Goal: Task Accomplishment & Management: Manage account settings

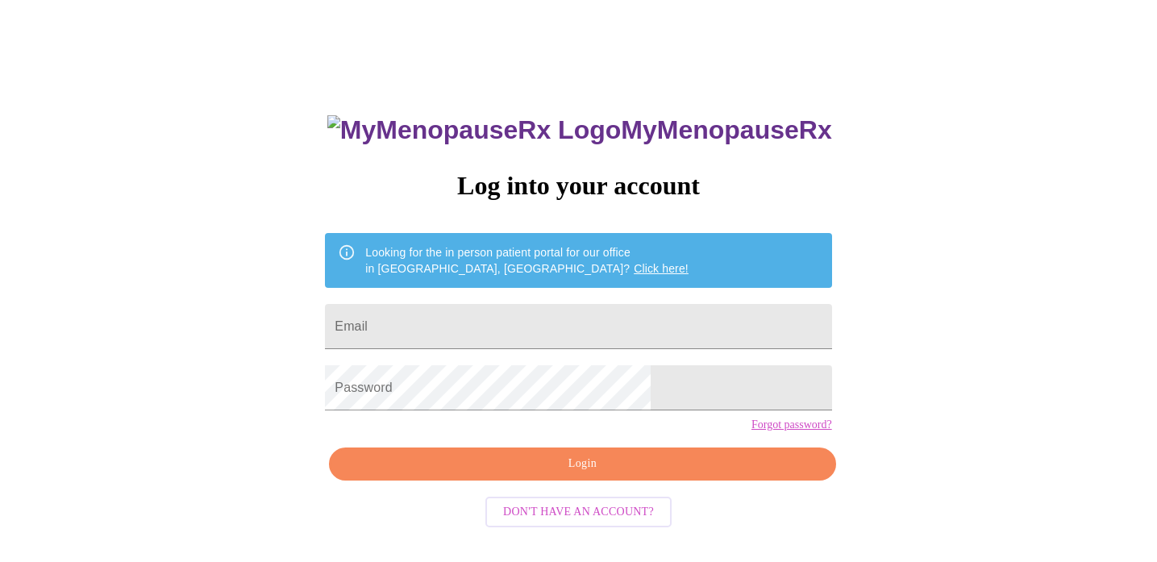
scroll to position [31, 0]
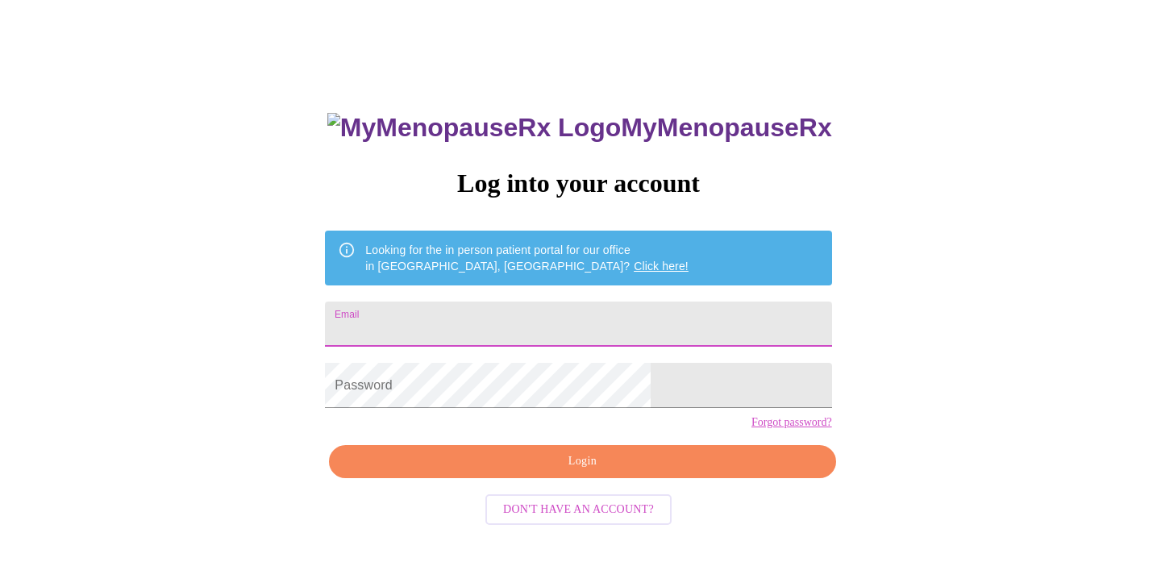
click at [480, 323] on input "Email" at bounding box center [578, 324] width 506 height 45
type input "[EMAIL_ADDRESS][DOMAIN_NAME]"
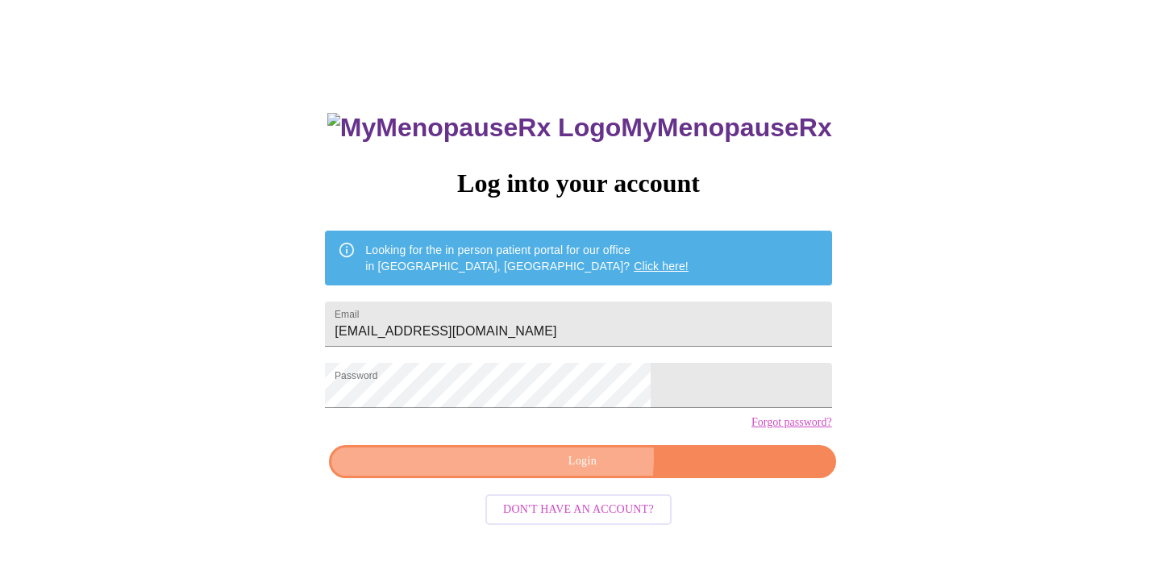
click at [542, 472] on span "Login" at bounding box center [582, 462] width 469 height 20
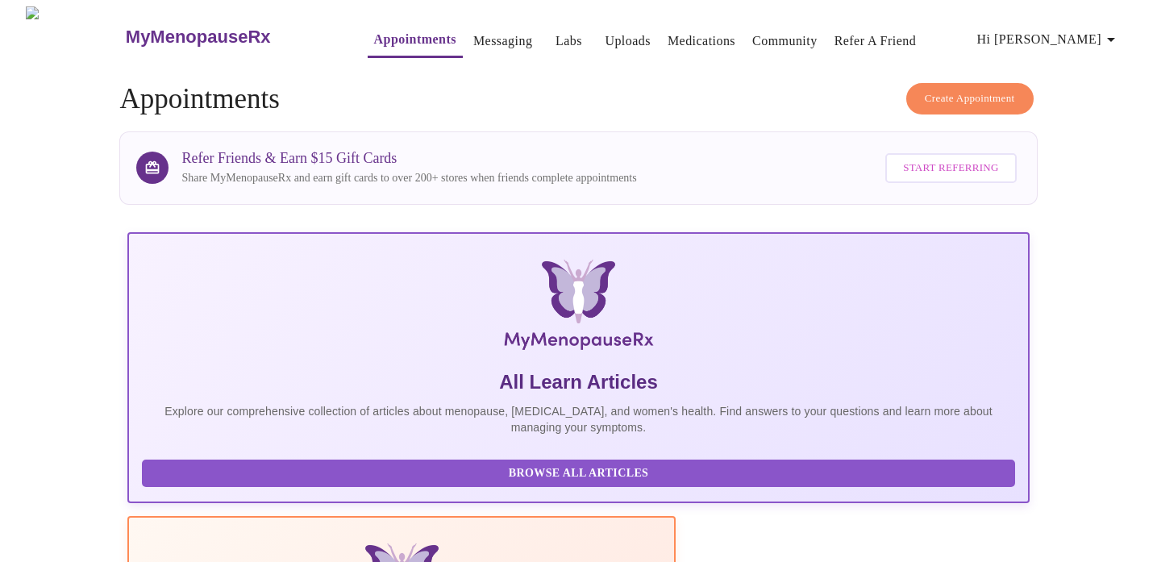
click at [556, 32] on link "Labs" at bounding box center [569, 41] width 27 height 23
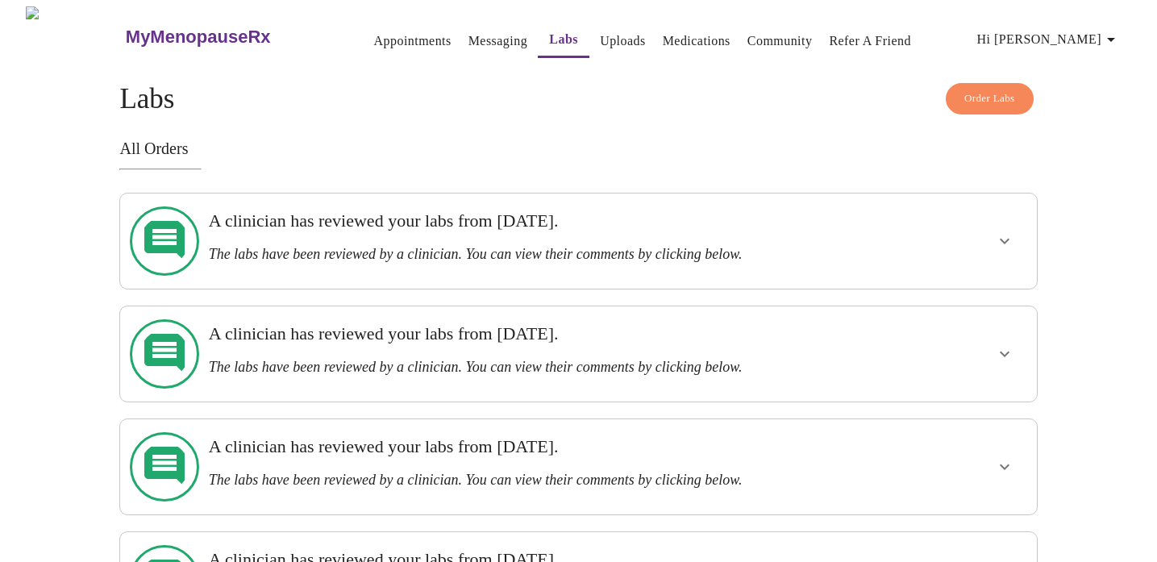
click at [971, 90] on span "Order Labs" at bounding box center [990, 99] width 51 height 19
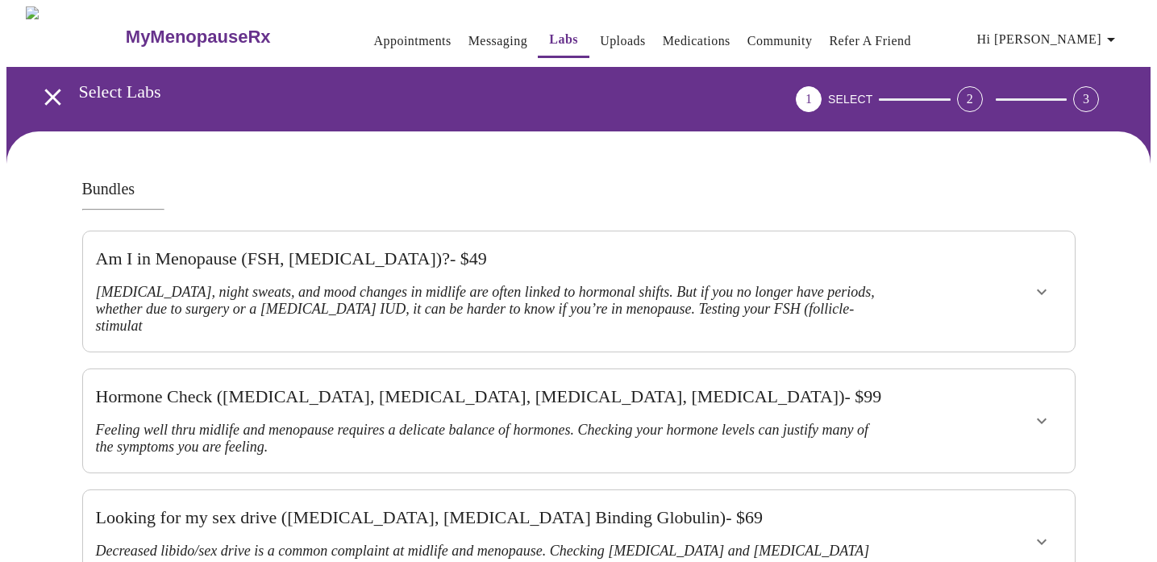
click at [471, 31] on link "Messaging" at bounding box center [498, 41] width 59 height 23
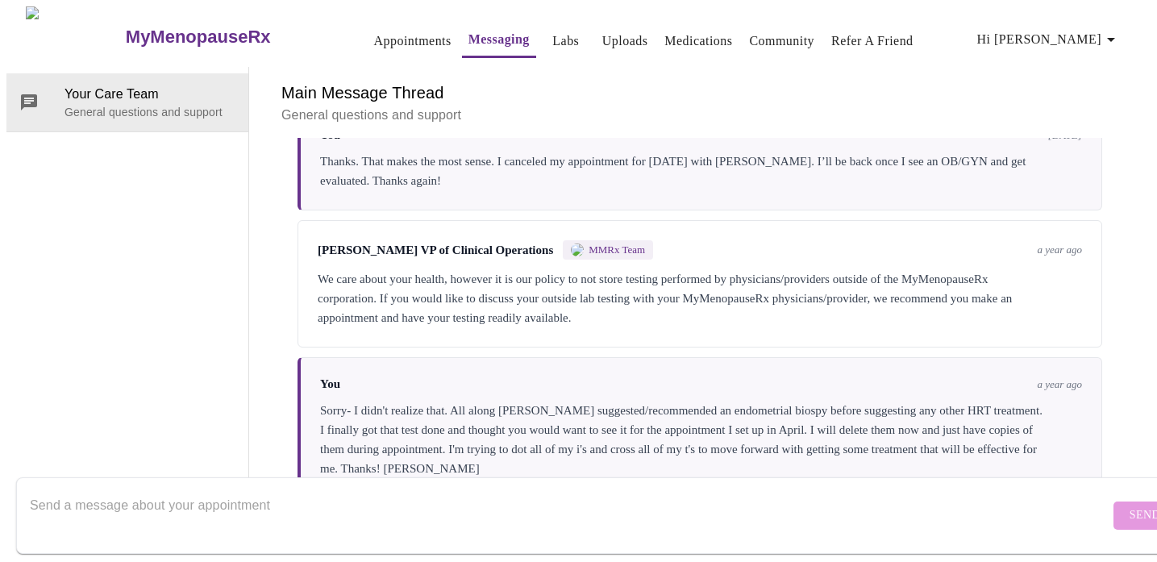
click at [552, 35] on link "Labs" at bounding box center [565, 41] width 27 height 23
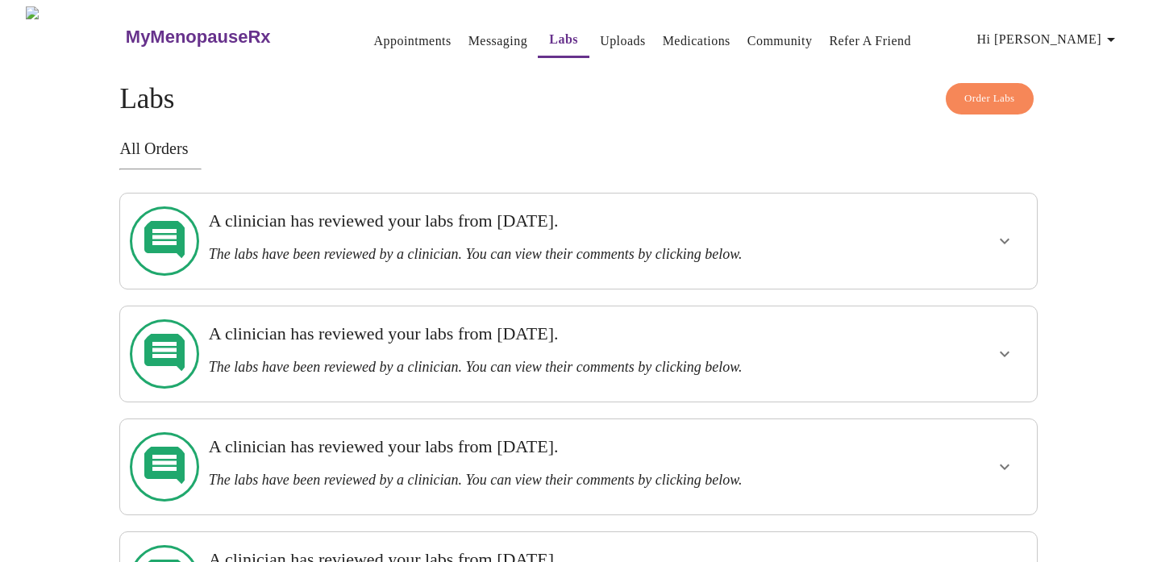
click at [1006, 231] on icon "show more" at bounding box center [1004, 240] width 19 height 19
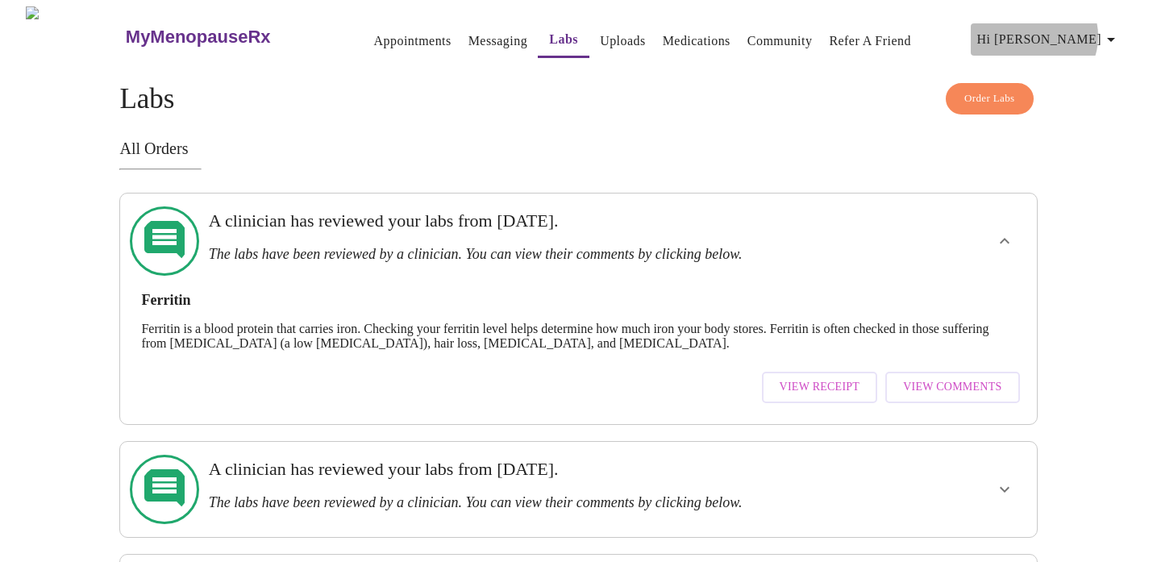
click at [1118, 30] on icon "button" at bounding box center [1111, 39] width 19 height 19
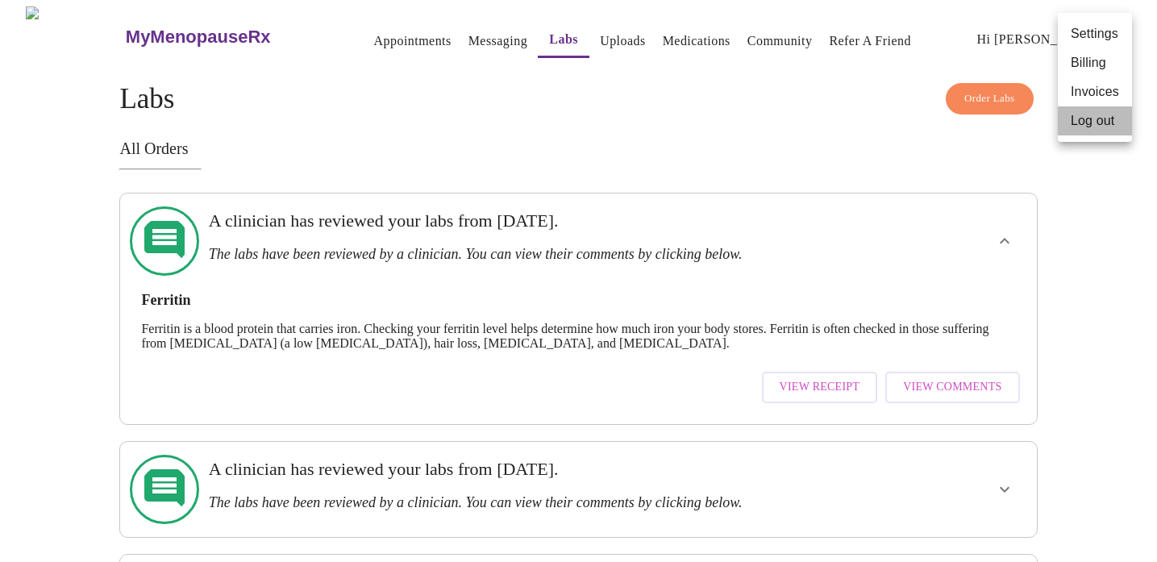
click at [1094, 119] on li "Log out" at bounding box center [1095, 120] width 74 height 29
